Goal: Task Accomplishment & Management: Use online tool/utility

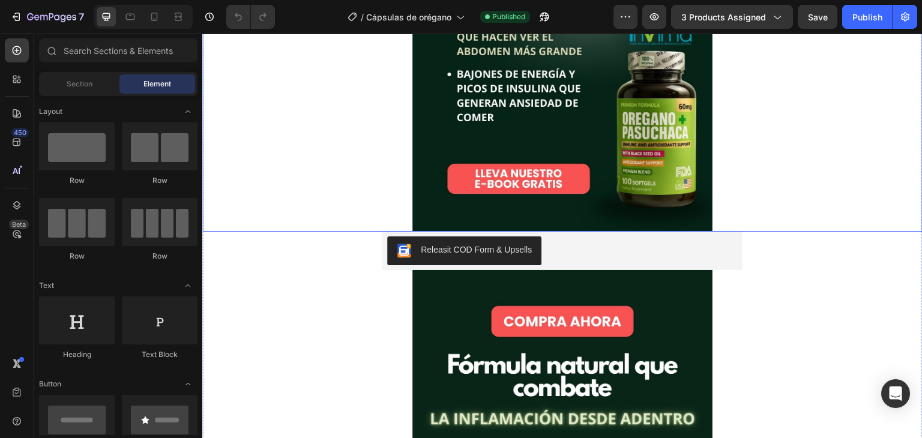
scroll to position [387, 0]
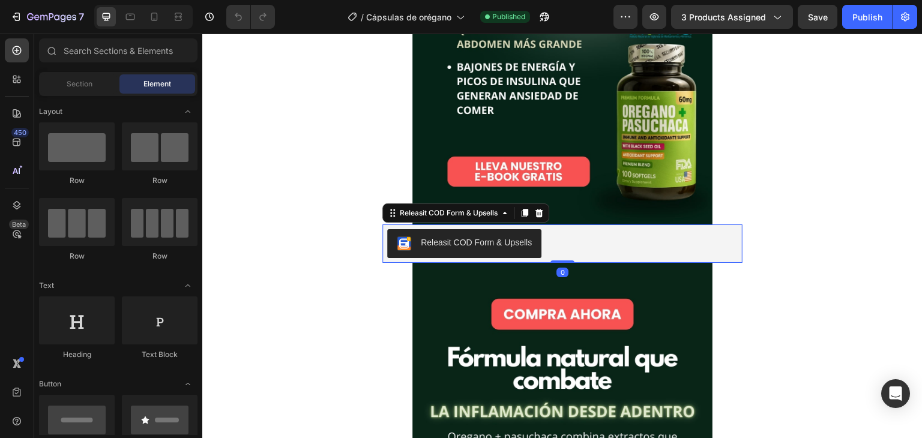
click at [633, 239] on div "Releasit COD Form & Upsells" at bounding box center [562, 243] width 350 height 29
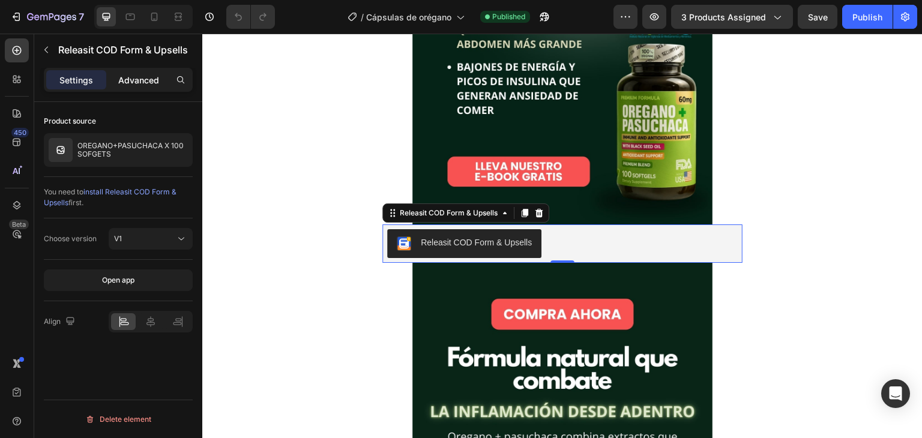
click at [142, 85] on p "Advanced" at bounding box center [138, 80] width 41 height 13
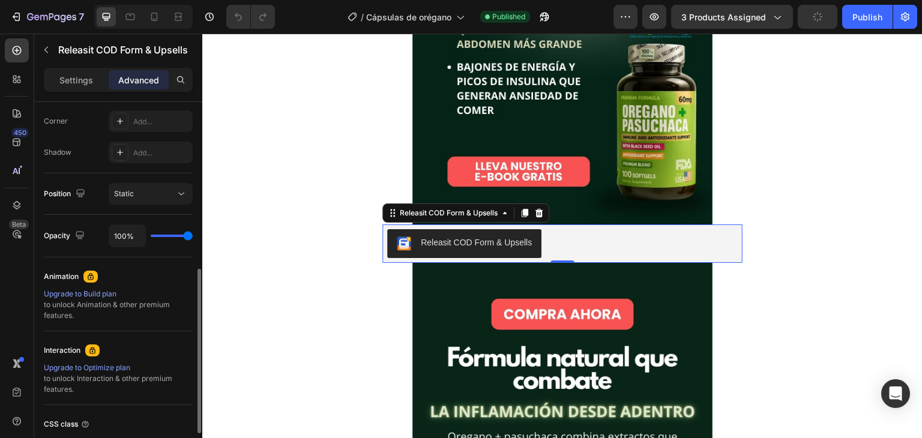
scroll to position [372, 0]
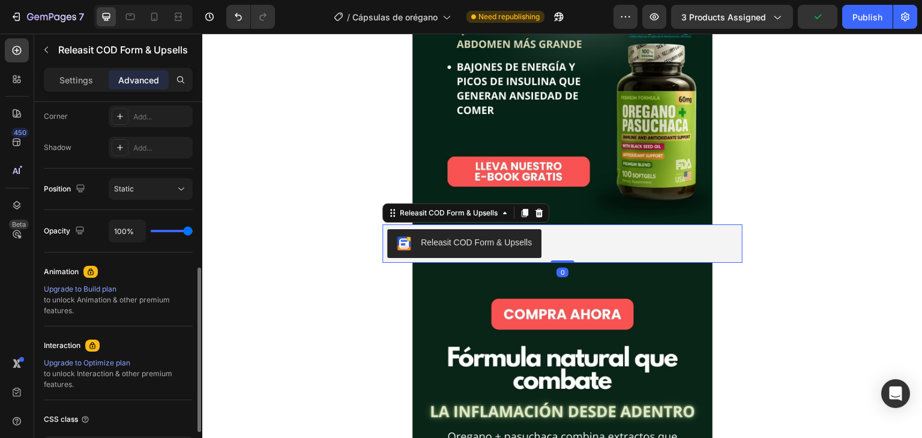
type input "83%"
type input "83"
type input "67%"
type input "67"
type input "42%"
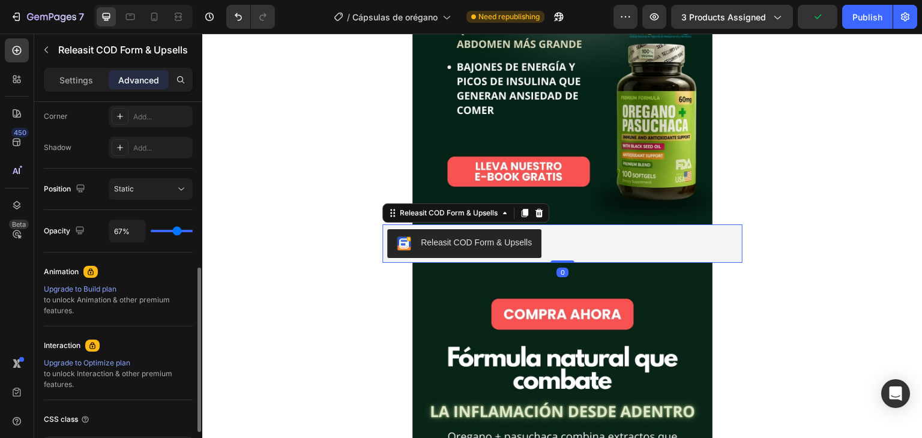
type input "42"
type input "27%"
type input "27"
type input "12%"
type input "12"
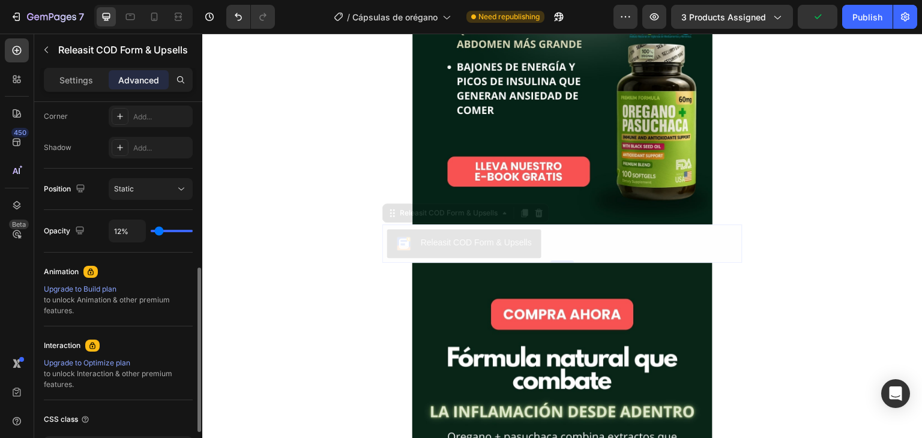
type input "0%"
type input "0"
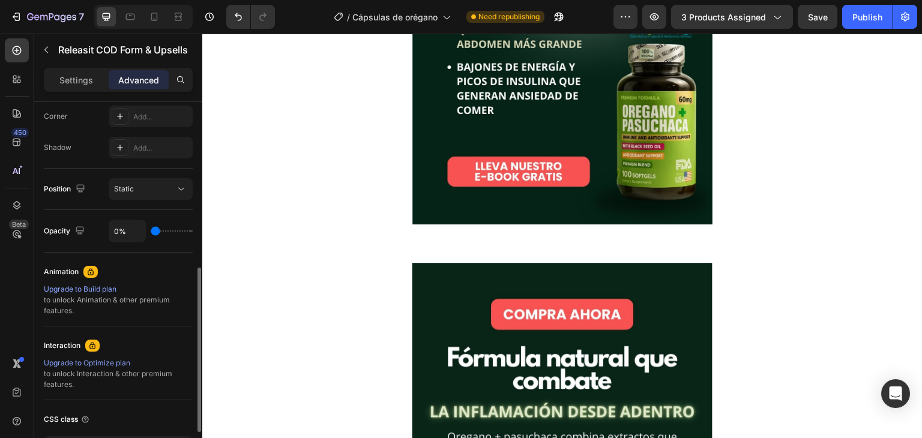
type input "18%"
type input "18"
type input "40%"
type input "40"
type input "54%"
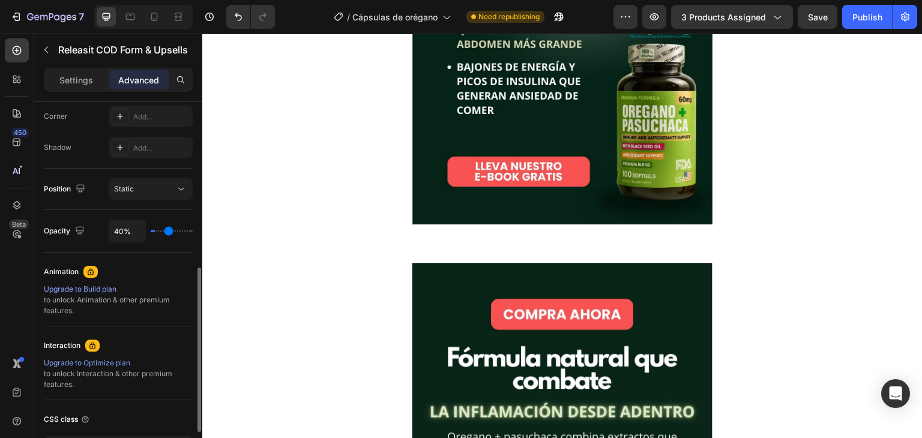
type input "54"
type input "67%"
type input "67"
type input "80%"
type input "80"
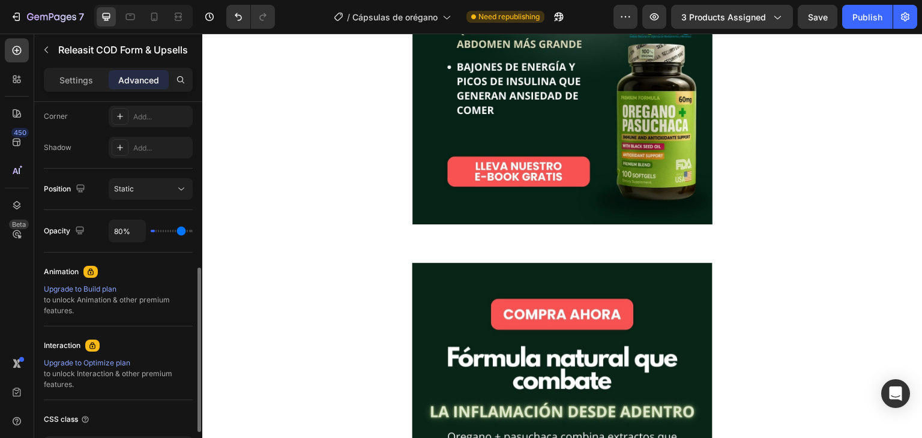
type input "94%"
type input "94"
type input "100%"
type input "100"
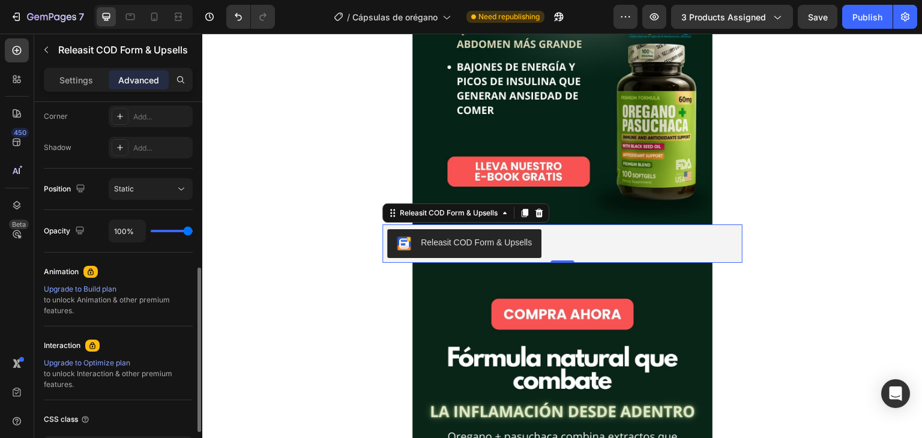
drag, startPoint x: 187, startPoint y: 230, endPoint x: 249, endPoint y: 231, distance: 61.8
click at [193, 231] on input "range" at bounding box center [172, 231] width 42 height 2
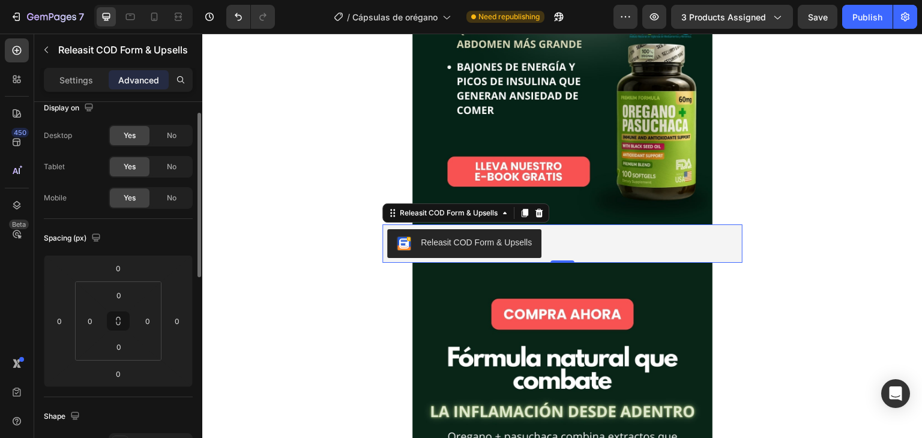
scroll to position [12, 0]
click at [178, 188] on div "Yes No" at bounding box center [151, 199] width 84 height 22
click at [173, 194] on span "No" at bounding box center [172, 199] width 10 height 11
click at [136, 197] on div "Yes" at bounding box center [130, 199] width 40 height 19
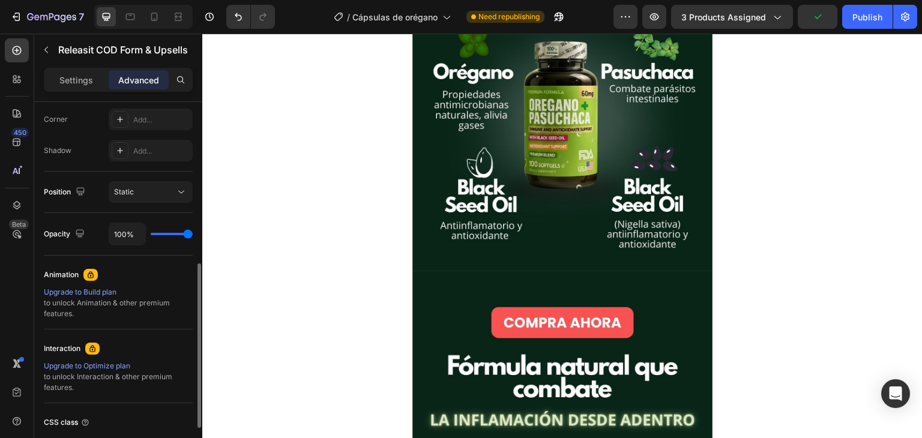
scroll to position [367, 0]
click at [83, 80] on p "Settings" at bounding box center [76, 80] width 34 height 13
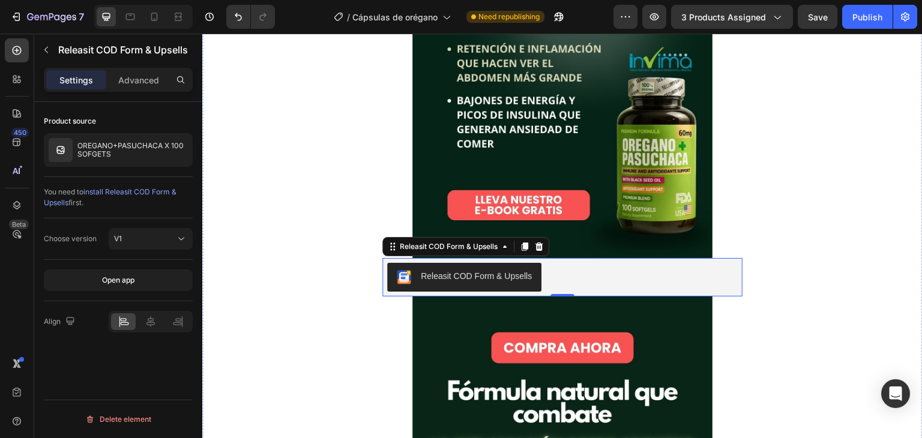
scroll to position [377, 0]
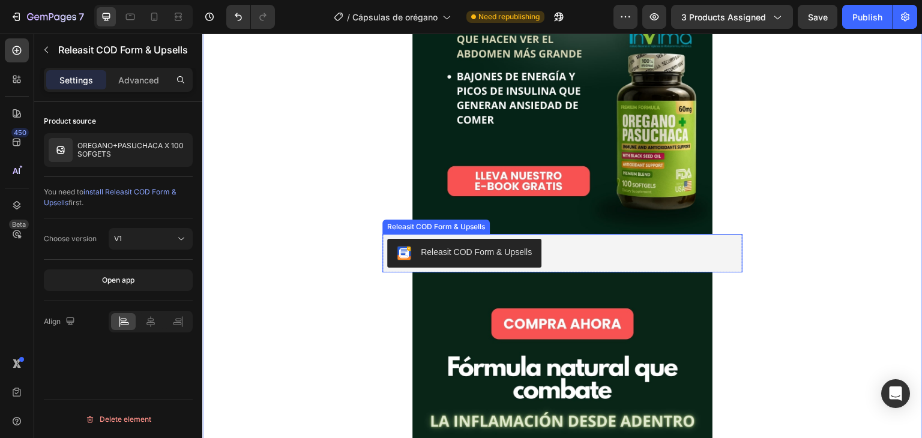
click at [720, 260] on div "Releasit COD Form & Upsells" at bounding box center [562, 253] width 350 height 29
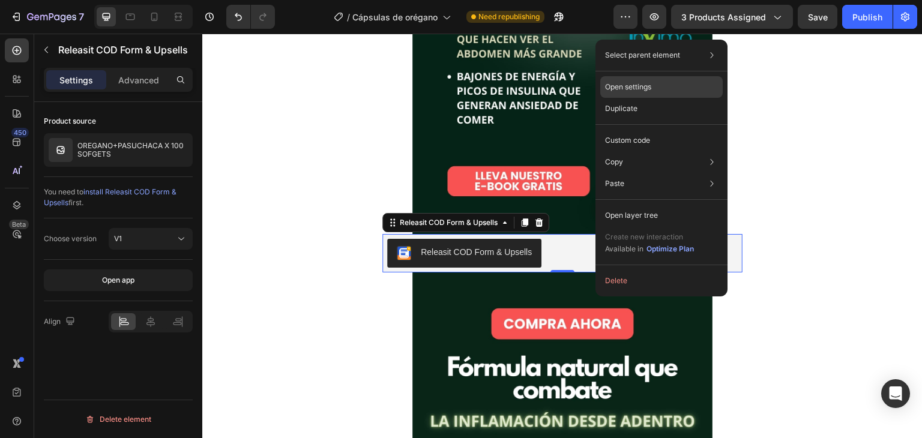
click at [670, 83] on div "Open settings" at bounding box center [661, 87] width 122 height 22
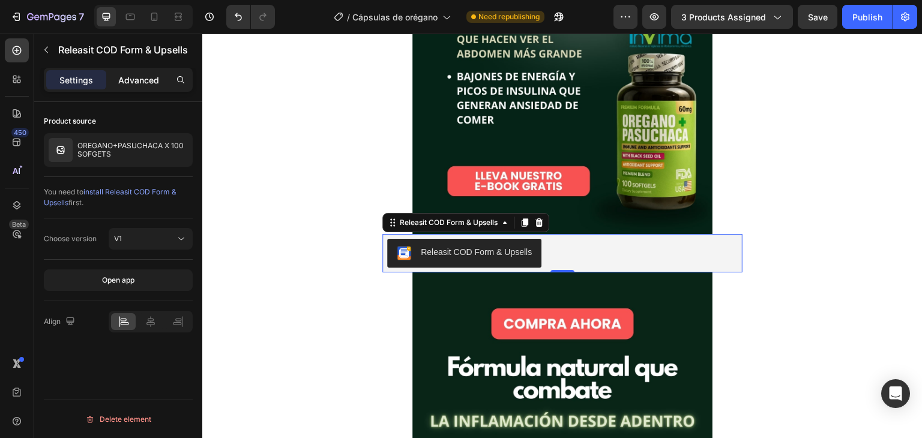
click at [146, 77] on p "Advanced" at bounding box center [138, 80] width 41 height 13
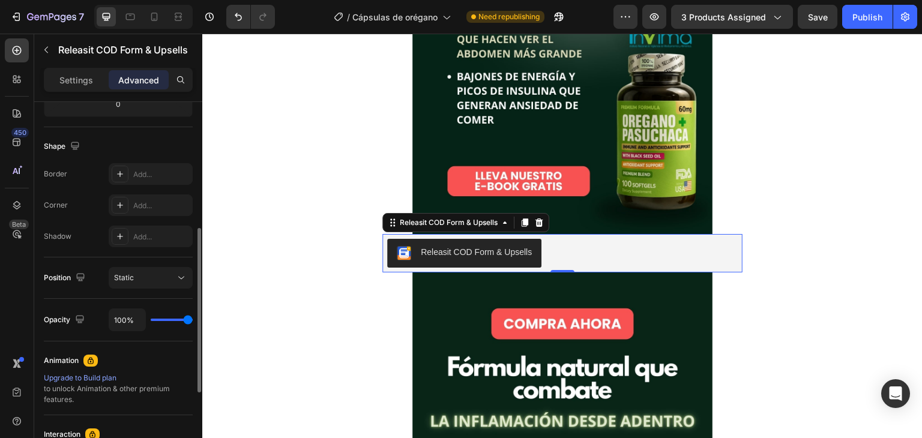
scroll to position [359, 0]
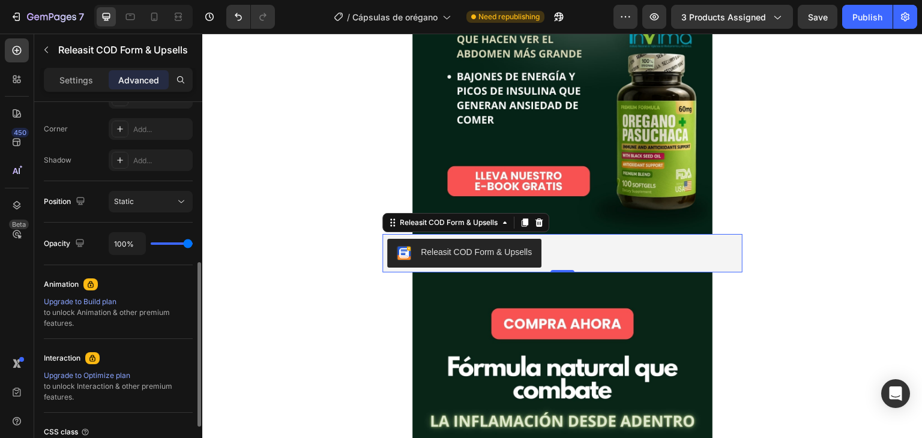
type input "85%"
type input "85"
type input "82%"
type input "82"
type input "79%"
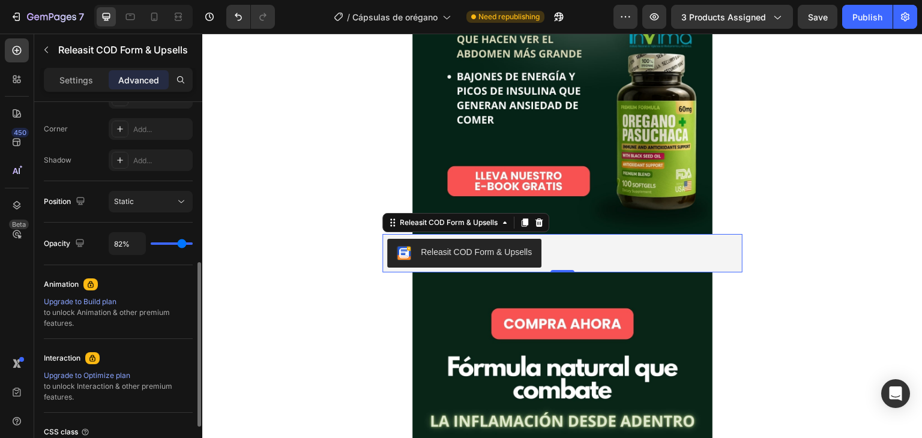
type input "79"
type input "74%"
type input "74"
type input "71%"
type input "71"
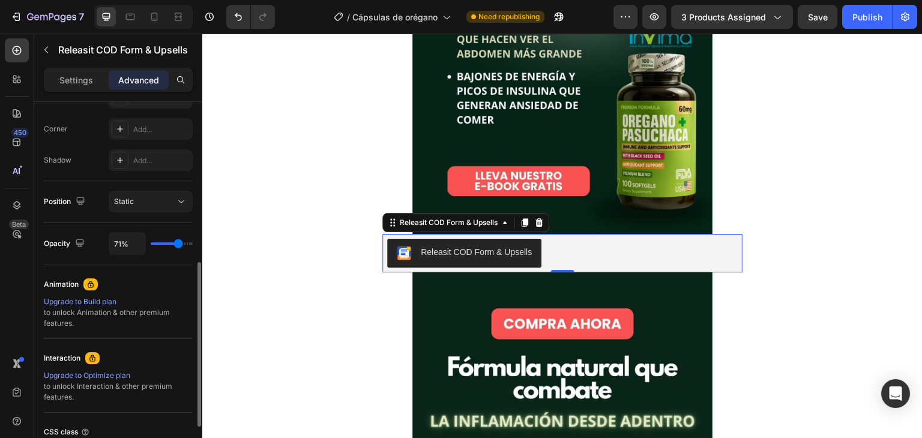
type input "66%"
type input "66"
type input "61%"
type input "61"
type input "60%"
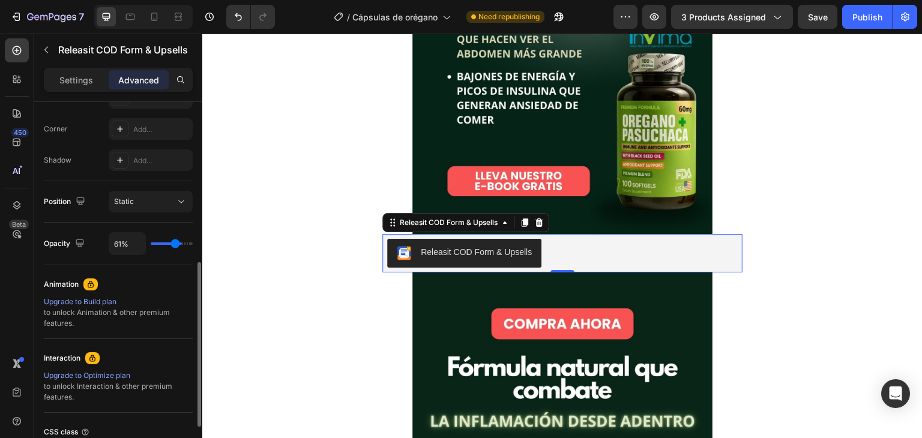
type input "60"
type input "57%"
type input "57"
type input "54%"
type input "54"
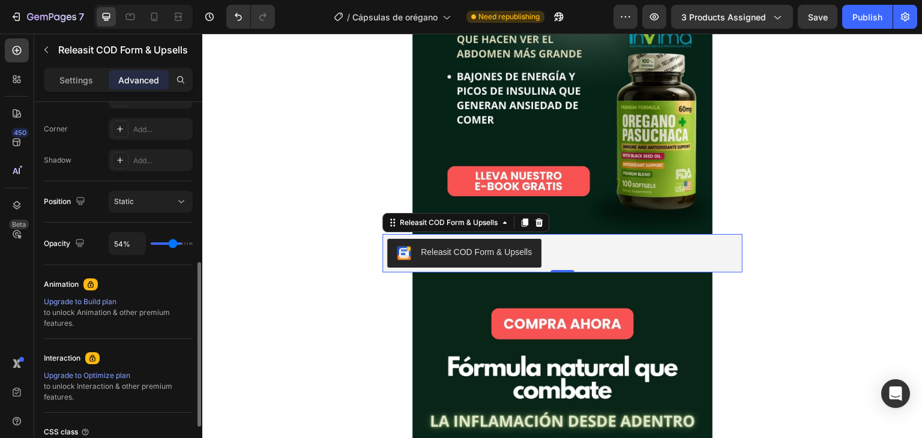
type input "51%"
type input "51"
type input "49%"
type input "49"
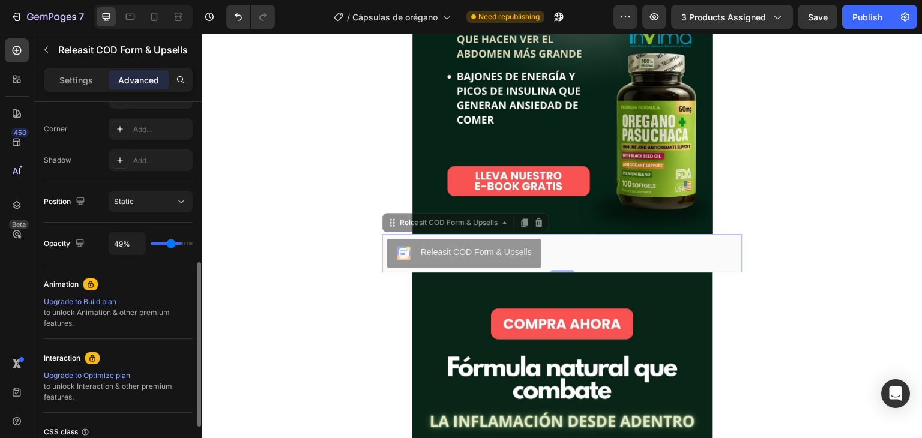
type input "46%"
type input "46"
type input "42%"
type input "42"
type input "39%"
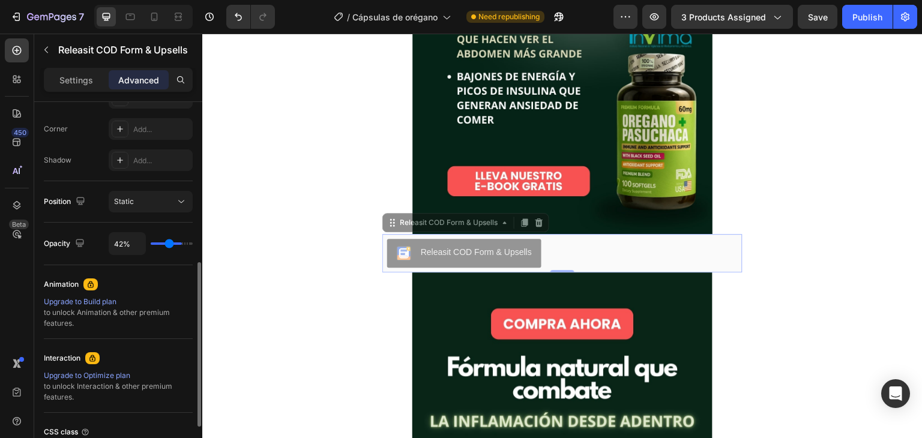
type input "39"
type input "36%"
type input "36"
type input "34%"
type input "34"
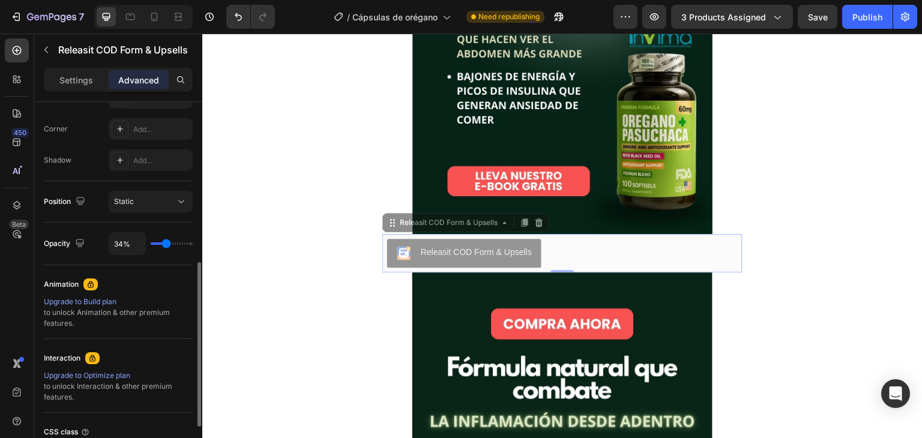
type input "33%"
type input "33"
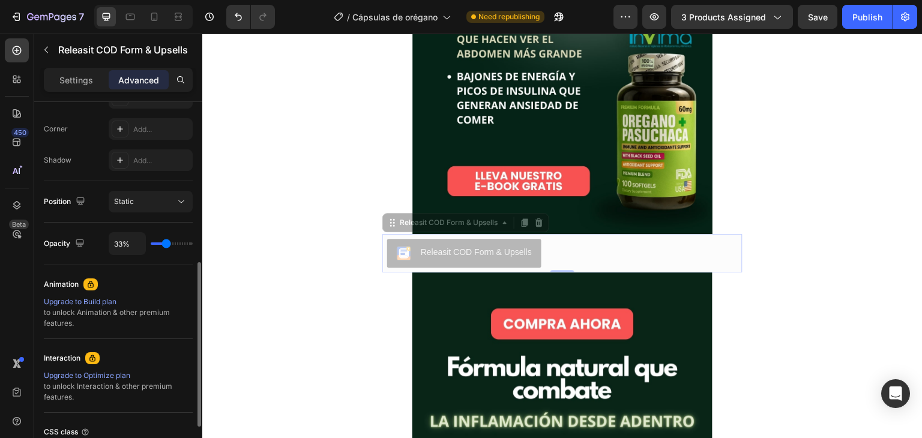
type input "31%"
type input "31"
type input "30%"
type input "30"
type input "29%"
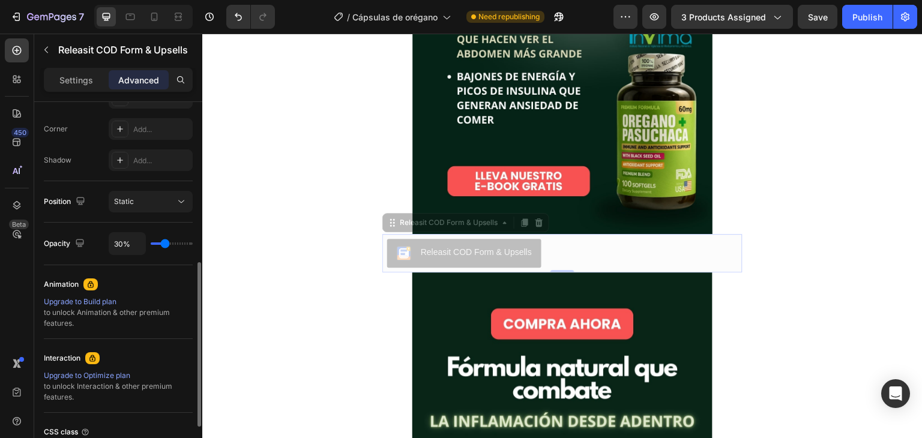
type input "29"
type input "27%"
type input "27"
type input "23%"
type input "23"
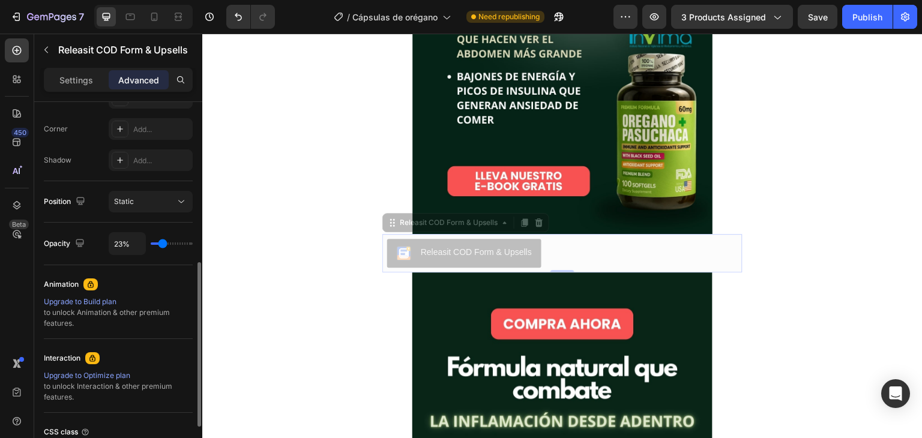
type input "17%"
type input "17"
type input "12%"
type input "12"
type input "6%"
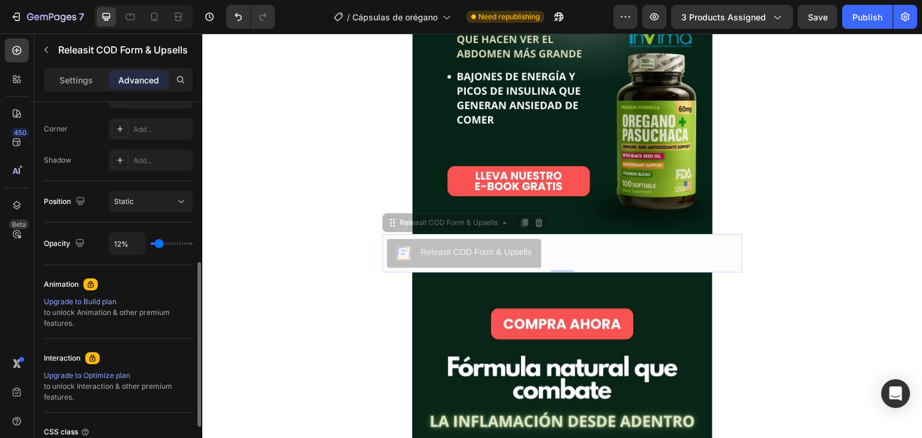
type input "6"
type input "0%"
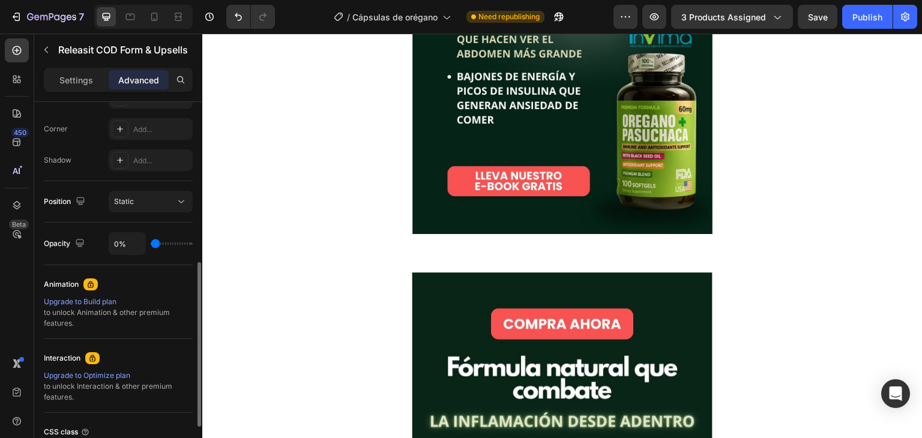
drag, startPoint x: 183, startPoint y: 245, endPoint x: 144, endPoint y: 253, distance: 39.8
type input "0"
click at [151, 245] on input "range" at bounding box center [172, 243] width 42 height 2
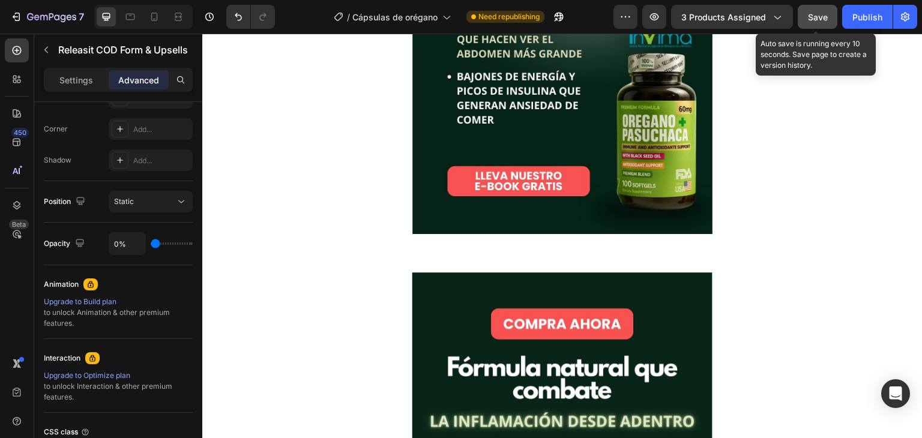
click at [831, 13] on button "Save" at bounding box center [818, 17] width 40 height 24
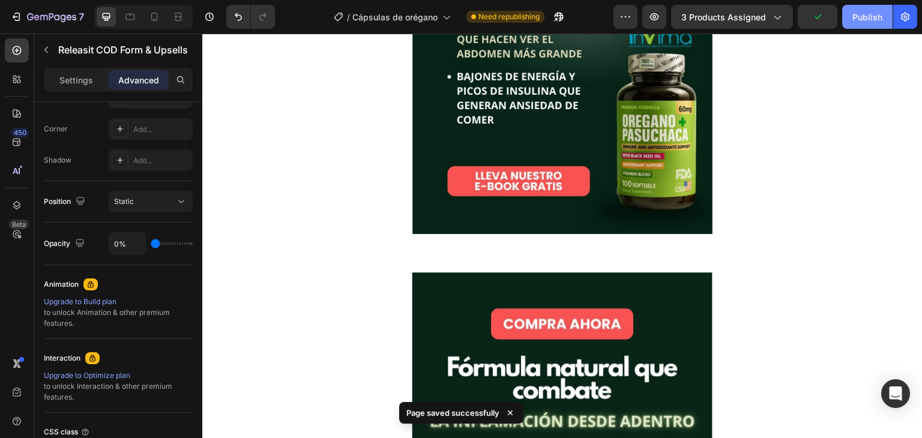
click at [852, 17] on button "Publish" at bounding box center [867, 17] width 50 height 24
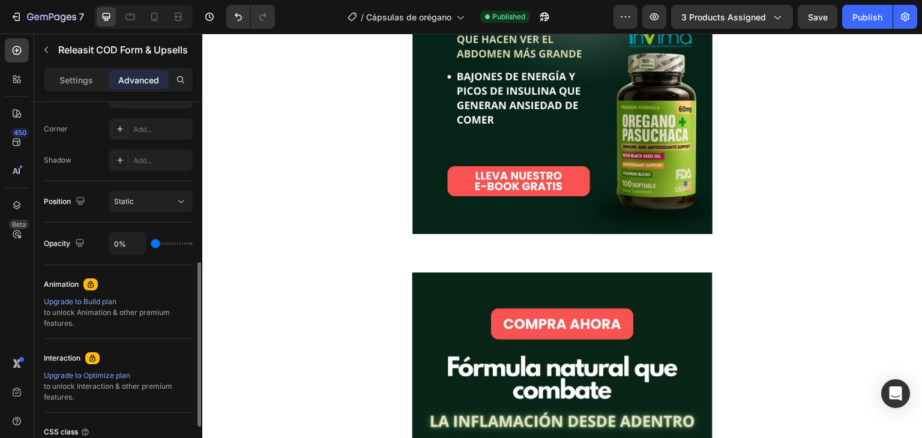
type input "6%"
type input "6"
type input "33%"
type input "33"
type input "66%"
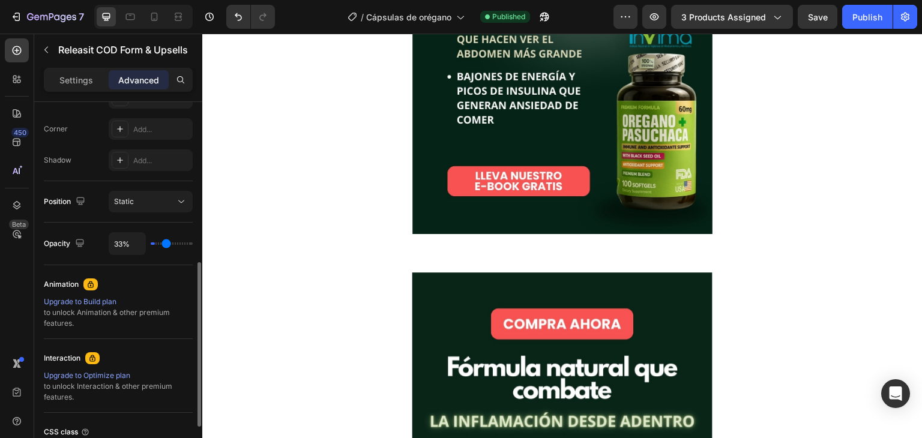
type input "66"
type input "100%"
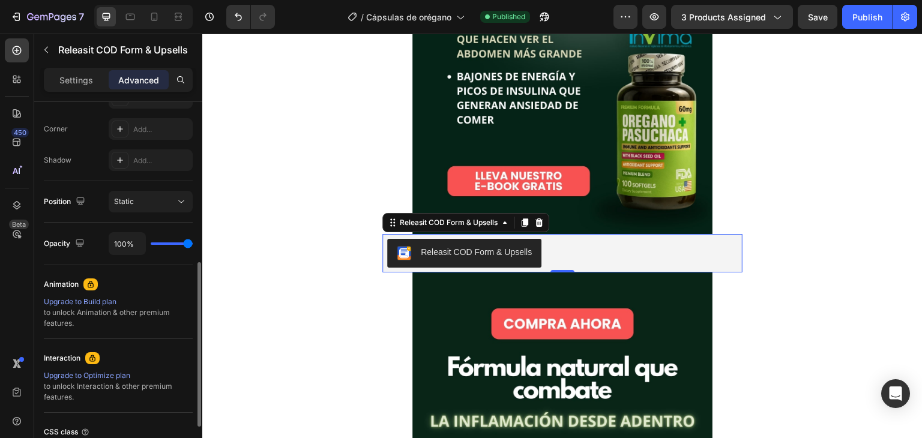
drag, startPoint x: 155, startPoint y: 246, endPoint x: 262, endPoint y: 249, distance: 106.9
type input "100"
click at [193, 245] on input "range" at bounding box center [172, 243] width 42 height 2
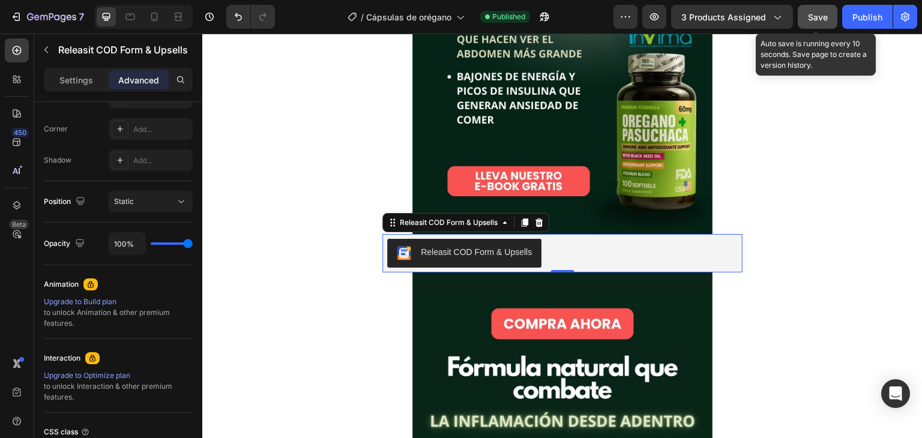
click at [816, 13] on span "Save" at bounding box center [818, 17] width 20 height 10
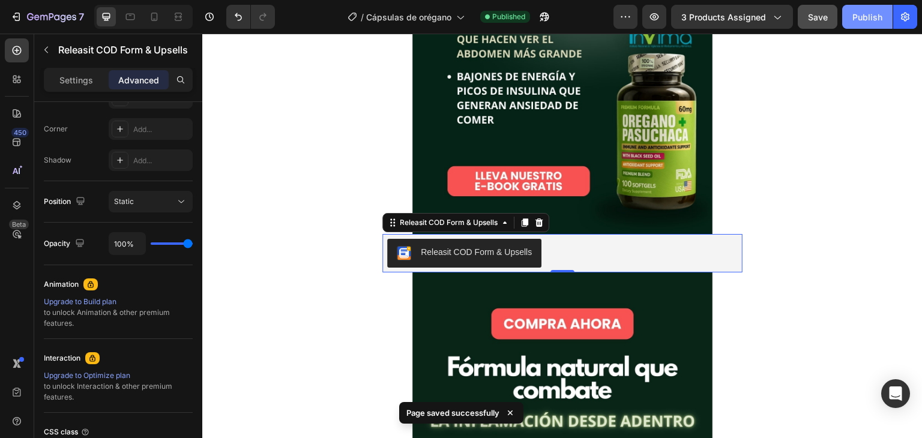
click at [858, 13] on div "Publish" at bounding box center [867, 17] width 30 height 13
click at [75, 75] on p "Settings" at bounding box center [76, 80] width 34 height 13
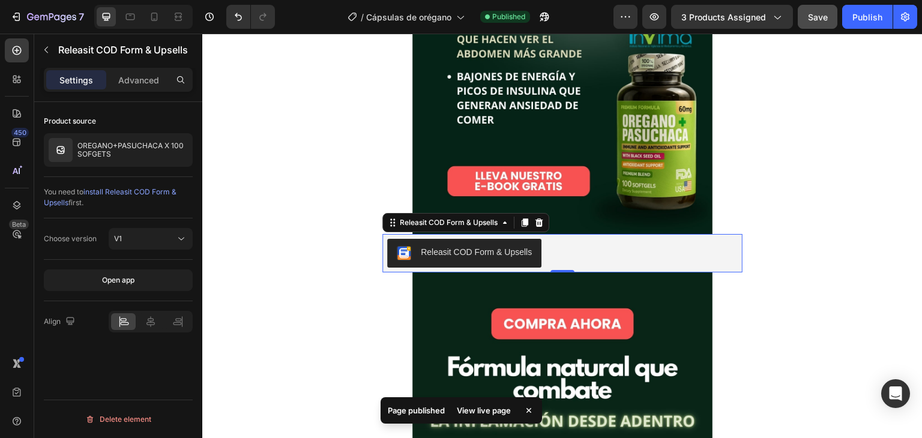
scroll to position [0, 0]
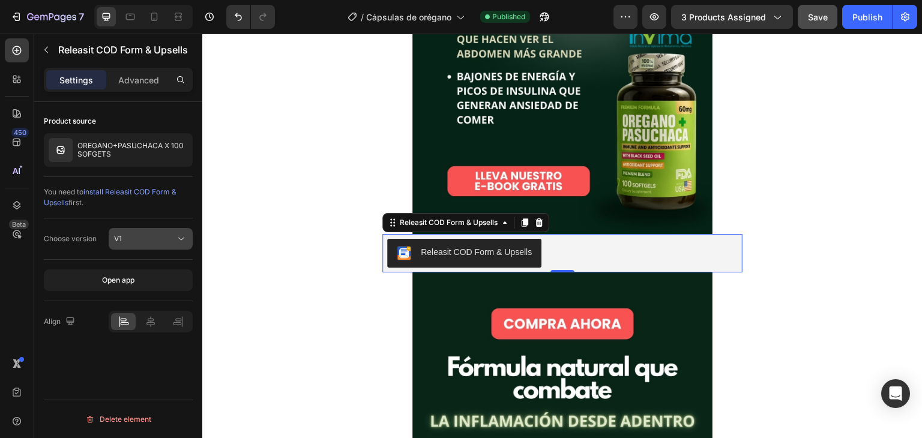
click at [151, 242] on div "V1" at bounding box center [144, 238] width 61 height 11
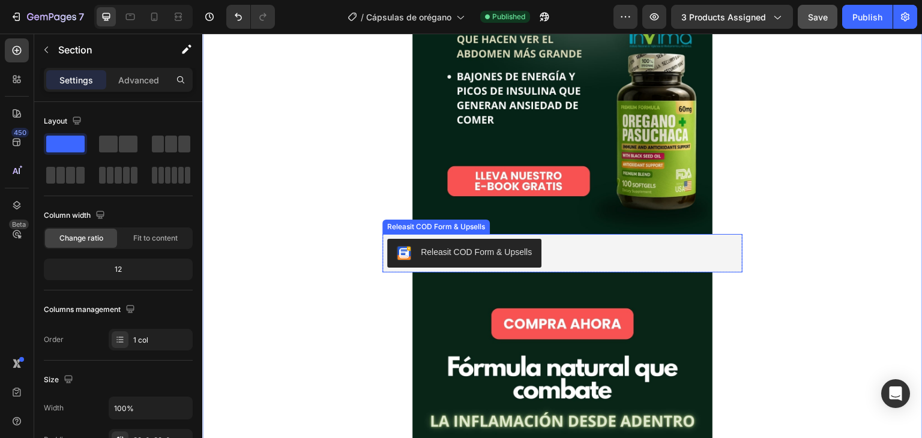
click at [669, 263] on div "Releasit COD Form & Upsells" at bounding box center [562, 253] width 350 height 29
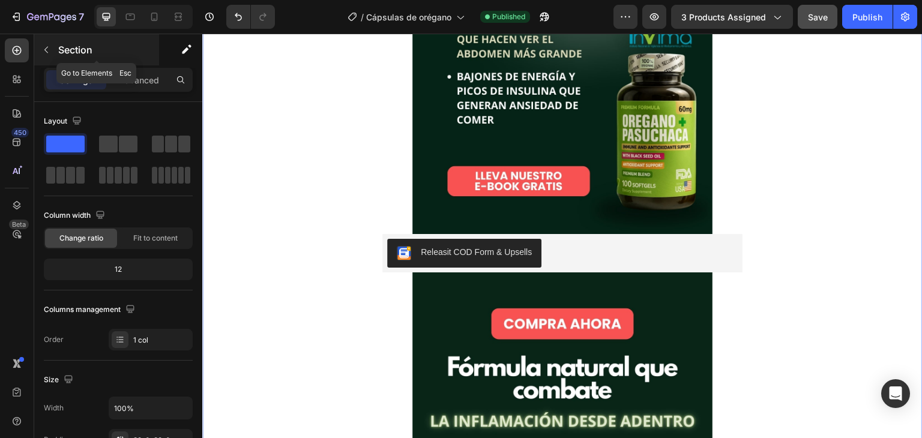
click at [52, 44] on button "button" at bounding box center [46, 49] width 19 height 19
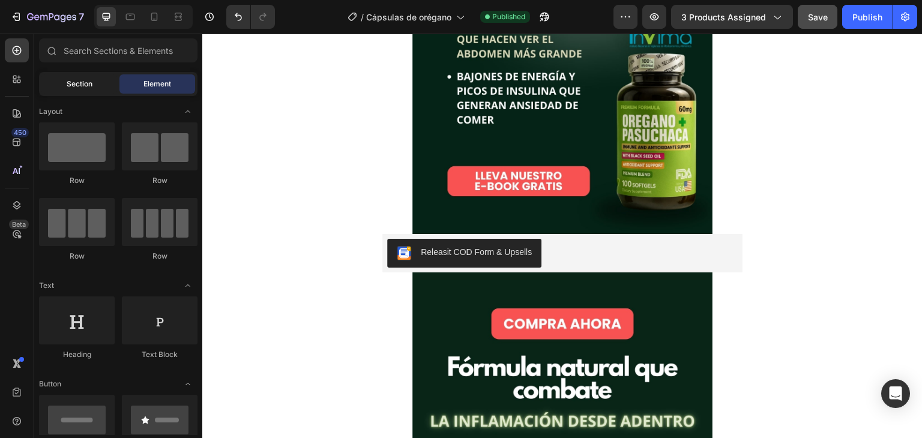
click at [98, 89] on div "Section" at bounding box center [79, 83] width 76 height 19
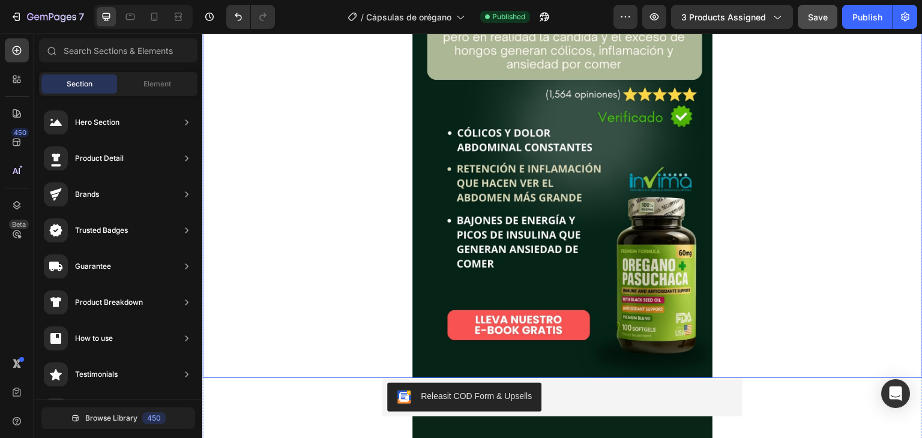
scroll to position [220, 0]
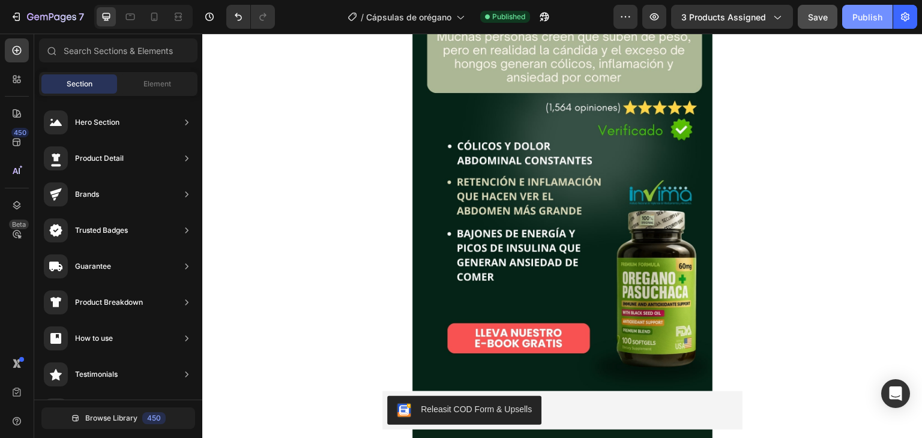
click at [867, 24] on button "Publish" at bounding box center [867, 17] width 50 height 24
click at [163, 82] on span "Element" at bounding box center [157, 84] width 28 height 11
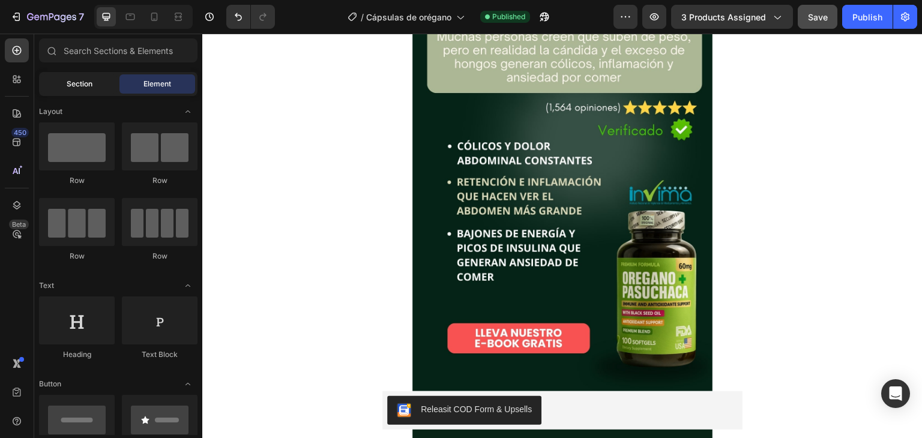
click at [92, 84] on span "Section" at bounding box center [80, 84] width 26 height 11
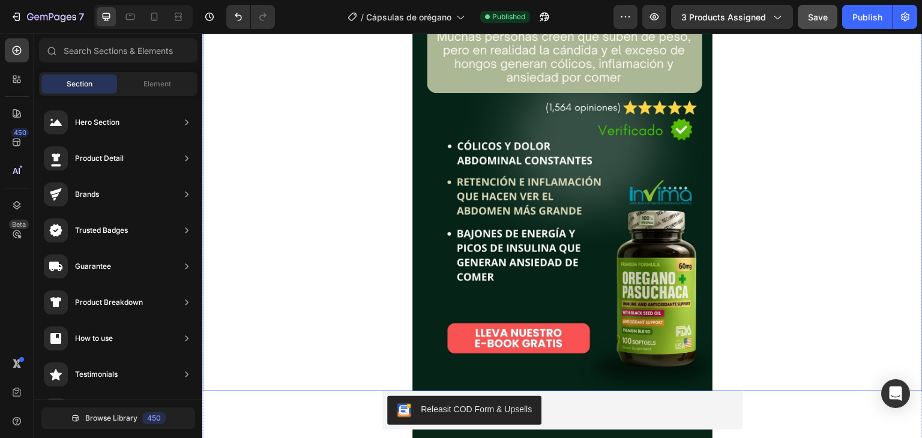
scroll to position [378, 0]
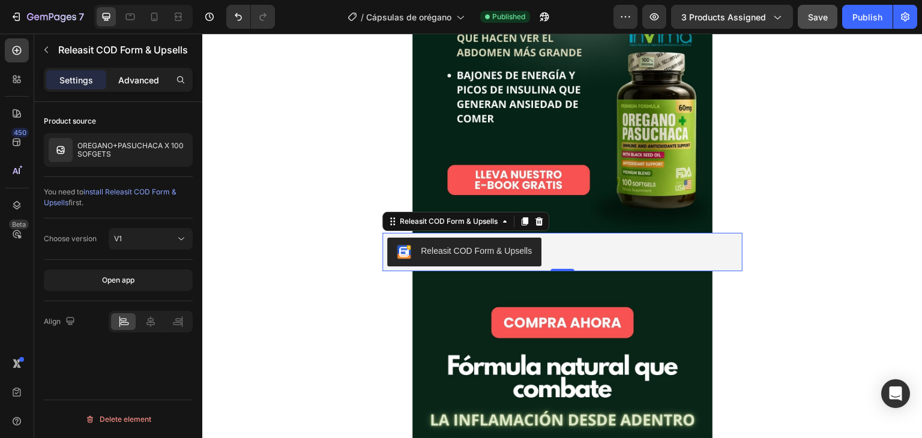
click at [146, 78] on p "Advanced" at bounding box center [138, 80] width 41 height 13
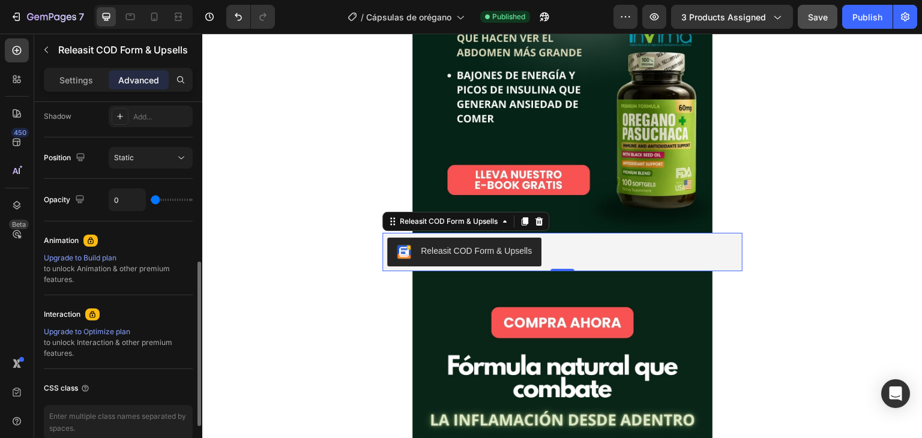
scroll to position [405, 0]
type input "14%"
type input "14"
type input "30%"
type input "30"
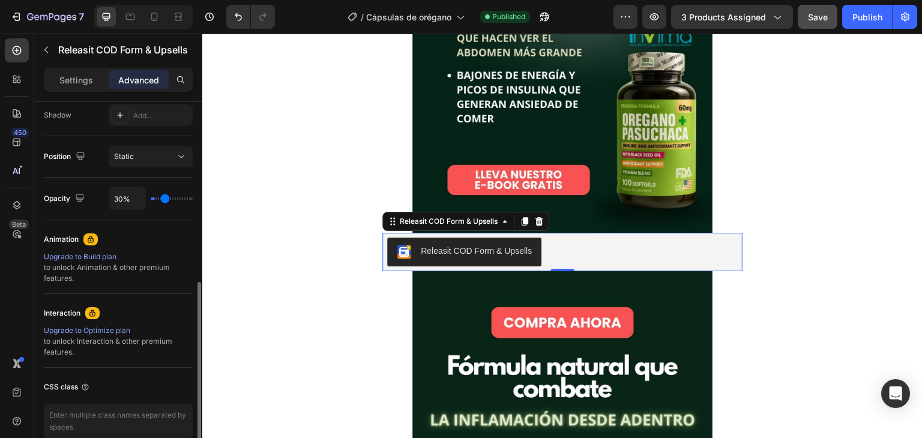
type input "63%"
type input "63"
type input "79%"
type input "79"
type input "89%"
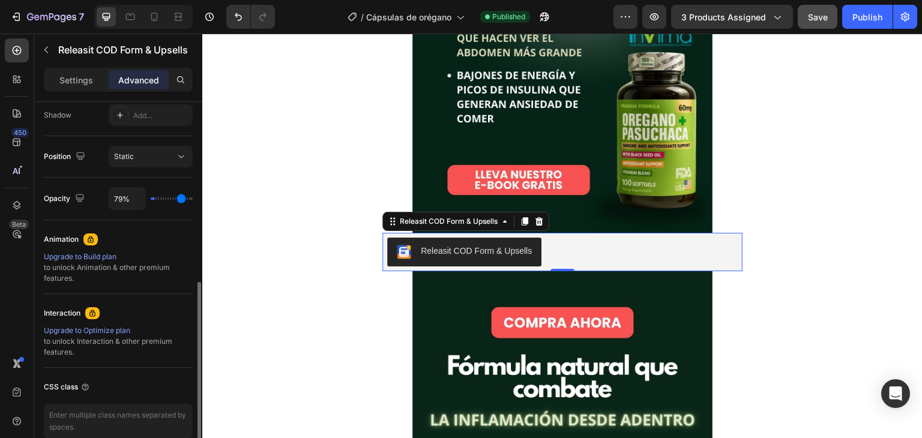
type input "89"
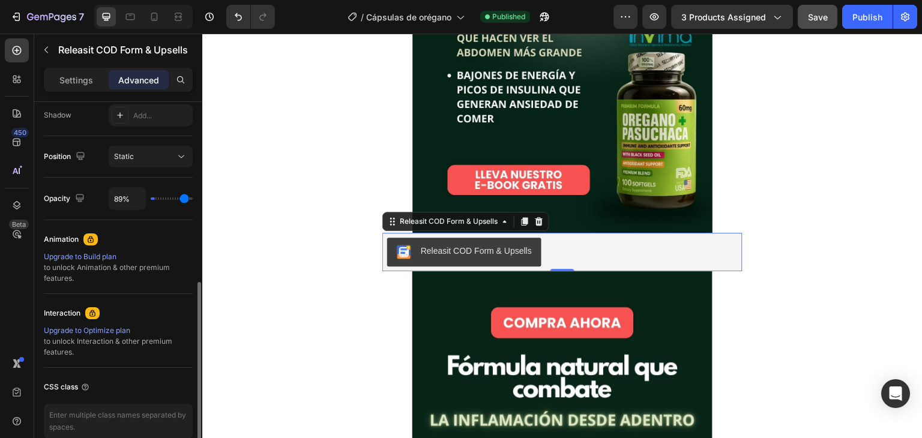
type input "98%"
type input "98"
type input "100%"
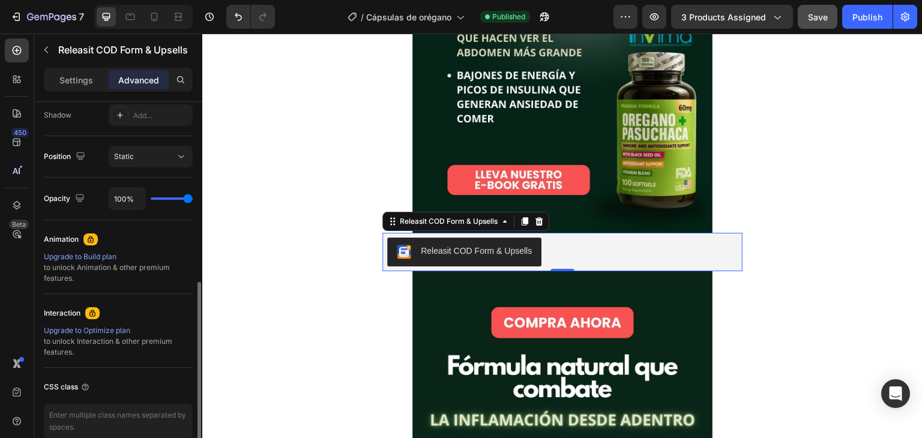
drag, startPoint x: 157, startPoint y: 200, endPoint x: 226, endPoint y: 202, distance: 69.0
type input "100"
click at [193, 200] on input "range" at bounding box center [172, 198] width 42 height 2
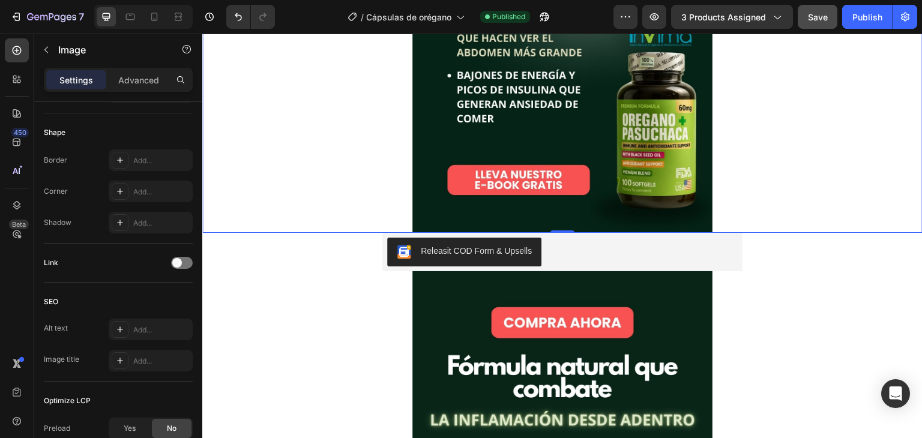
scroll to position [0, 0]
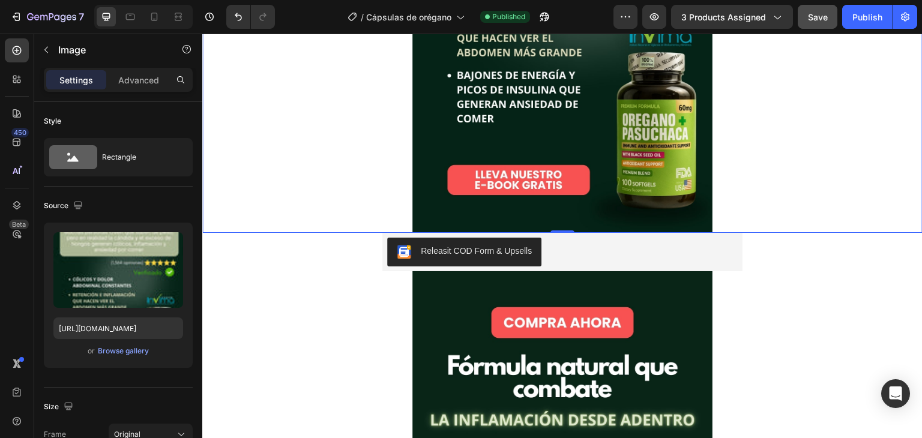
click at [136, 92] on div "Settings Advanced" at bounding box center [118, 85] width 168 height 34
drag, startPoint x: 137, startPoint y: 91, endPoint x: 143, endPoint y: 80, distance: 12.4
click at [143, 80] on div "Settings Advanced" at bounding box center [118, 80] width 149 height 24
click at [143, 80] on p "Advanced" at bounding box center [138, 80] width 41 height 13
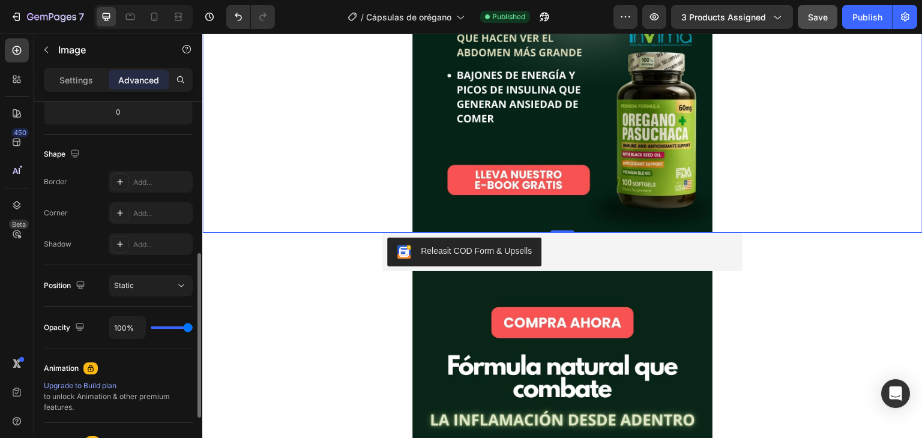
scroll to position [295, 0]
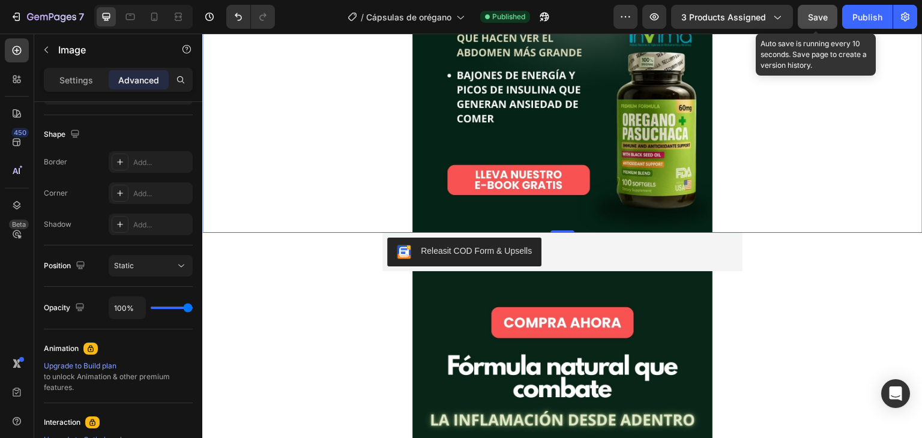
click at [819, 15] on span "Save" at bounding box center [818, 17] width 20 height 10
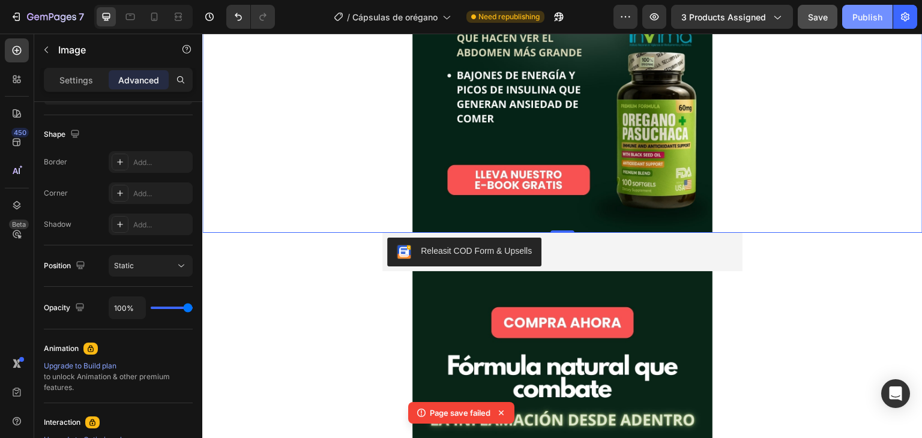
click at [870, 22] on div "Publish" at bounding box center [867, 17] width 30 height 13
